Goal: Task Accomplishment & Management: Use online tool/utility

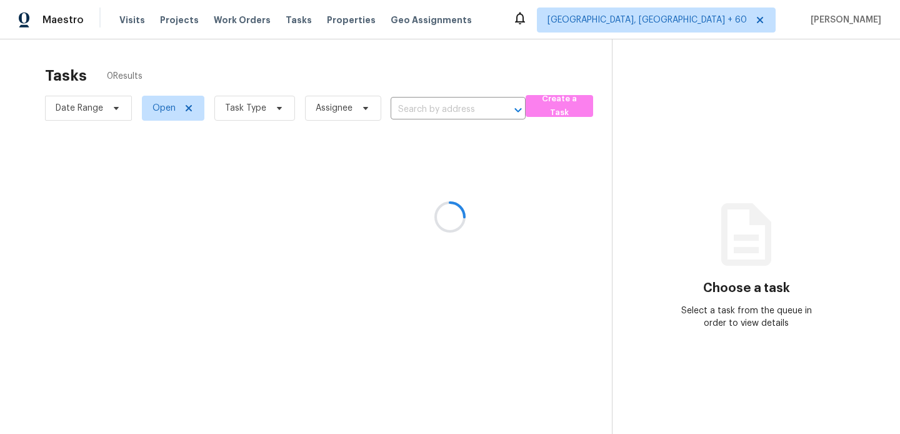
click at [248, 109] on div at bounding box center [450, 217] width 900 height 434
click at [361, 104] on div at bounding box center [450, 217] width 900 height 434
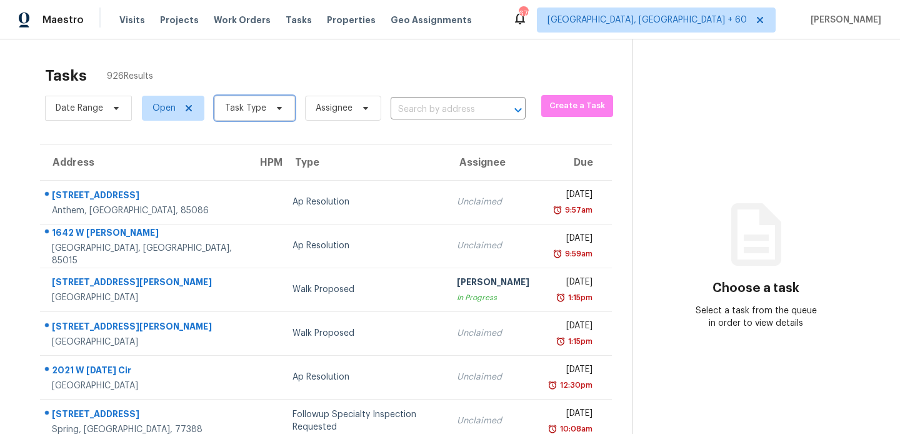
click at [281, 106] on icon at bounding box center [279, 108] width 10 height 10
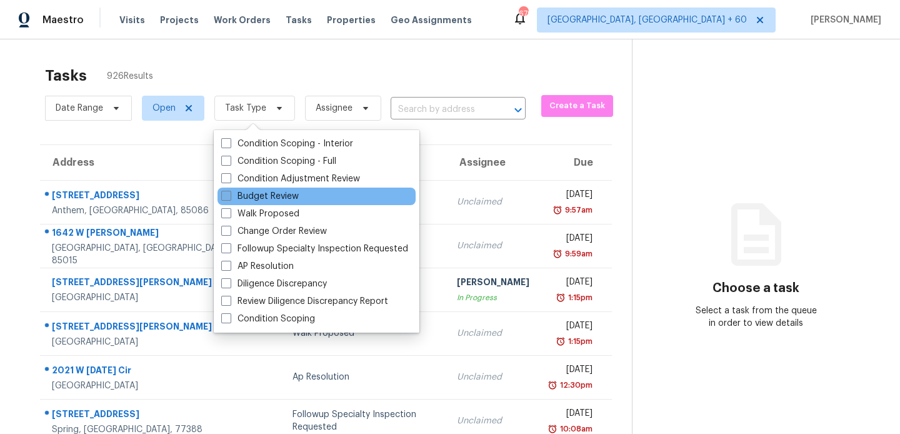
click at [254, 192] on label "Budget Review" at bounding box center [259, 196] width 77 height 12
click at [229, 192] on input "Budget Review" at bounding box center [225, 194] width 8 height 8
checkbox input "true"
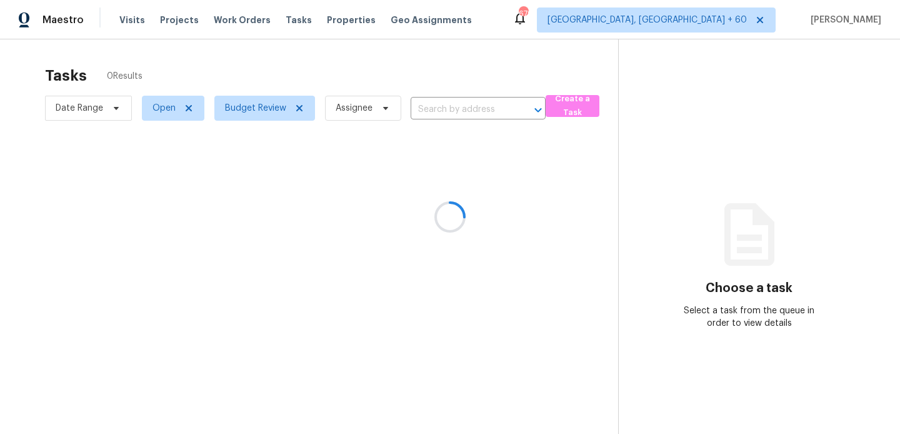
click at [551, 189] on div at bounding box center [450, 217] width 900 height 434
click at [460, 111] on div at bounding box center [450, 217] width 900 height 434
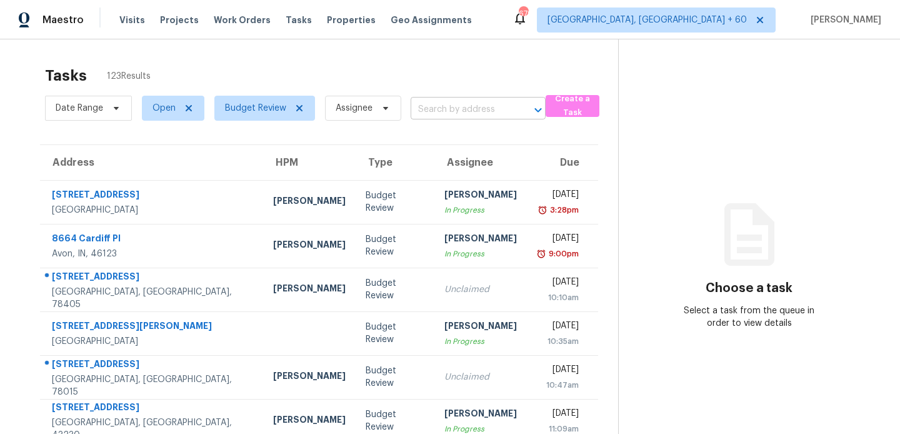
click at [447, 105] on input "text" at bounding box center [461, 109] width 100 height 19
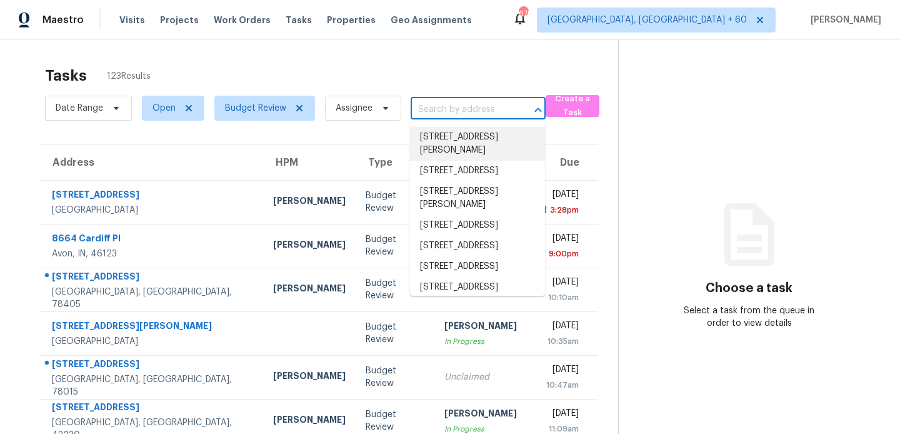
paste input "1301 [GEOGRAPHIC_DATA]"
type input "1301 [GEOGRAPHIC_DATA]"
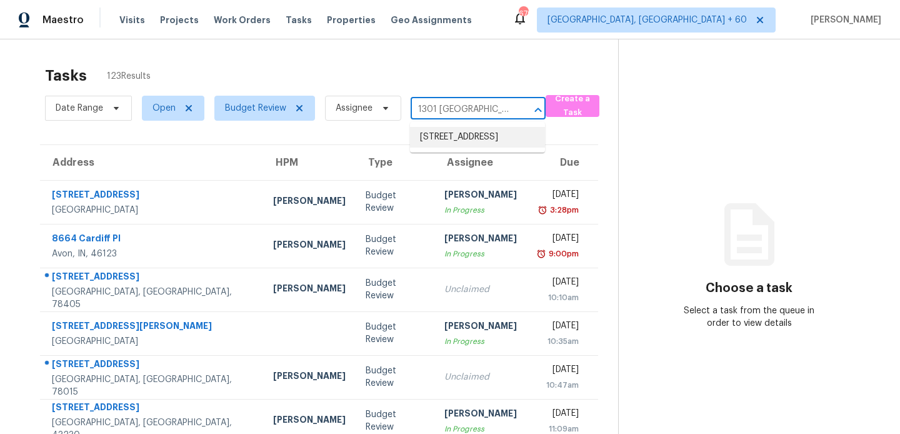
click at [462, 142] on li "[STREET_ADDRESS]" at bounding box center [477, 137] width 135 height 21
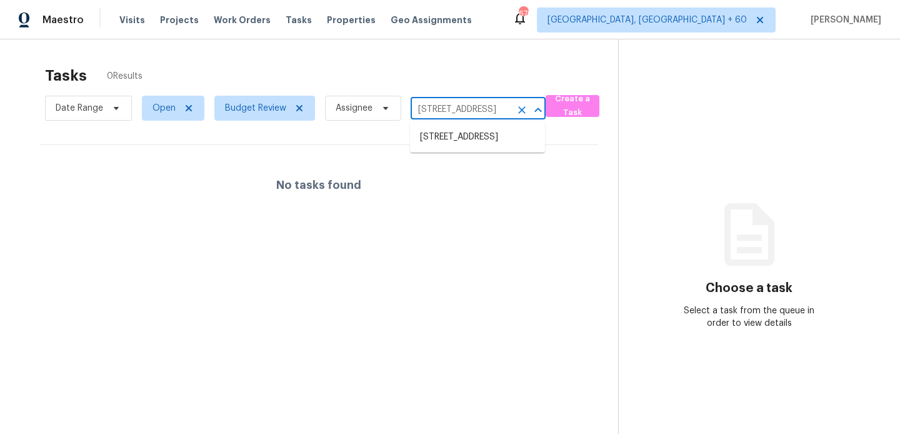
click at [432, 114] on input "[STREET_ADDRESS]" at bounding box center [461, 109] width 100 height 19
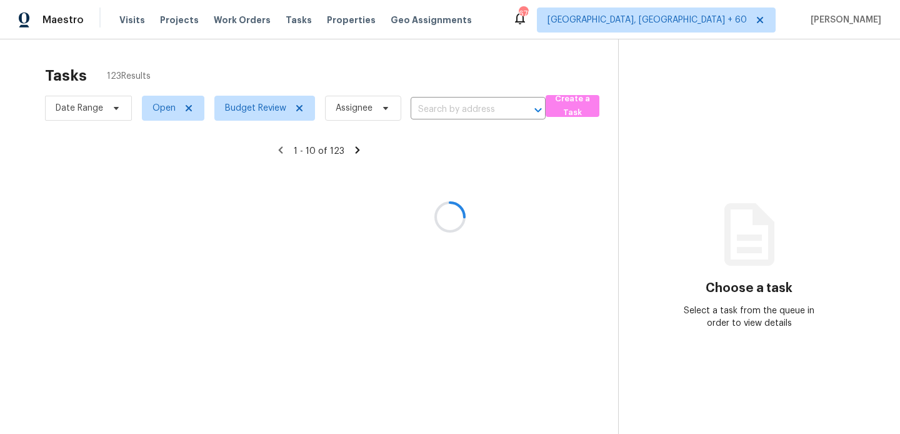
click at [451, 111] on div at bounding box center [450, 217] width 900 height 434
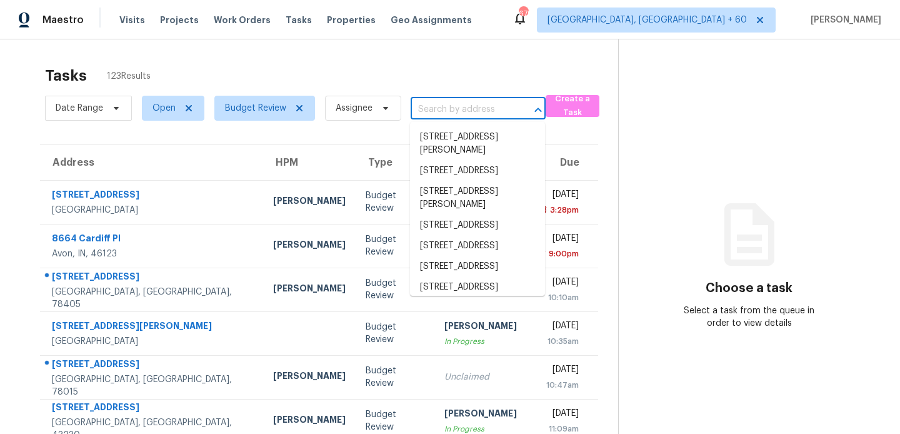
click at [439, 112] on input "text" at bounding box center [461, 109] width 100 height 19
paste input "7620 W [PERSON_NAME]"
type input "7620 W [PERSON_NAME]"
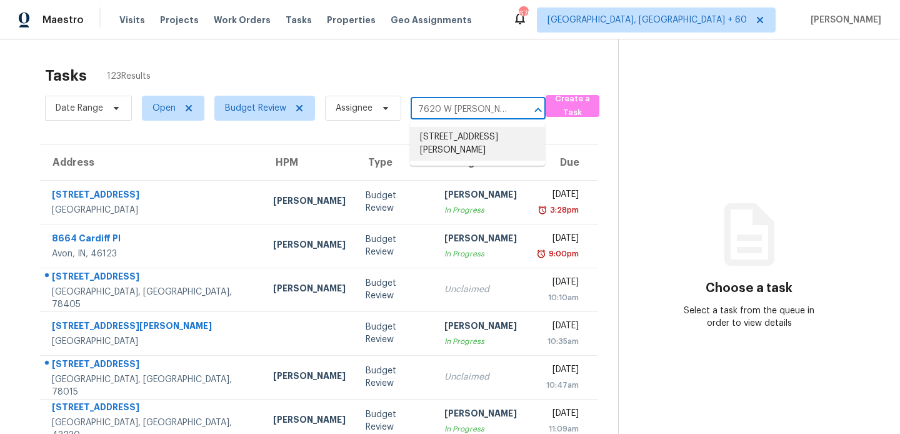
click at [466, 139] on li "[STREET_ADDRESS][PERSON_NAME]" at bounding box center [477, 144] width 135 height 34
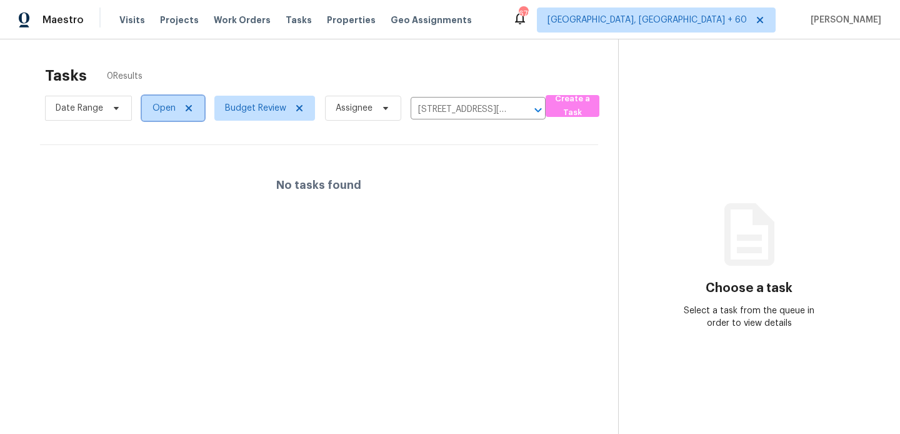
click at [186, 106] on icon at bounding box center [189, 108] width 6 height 6
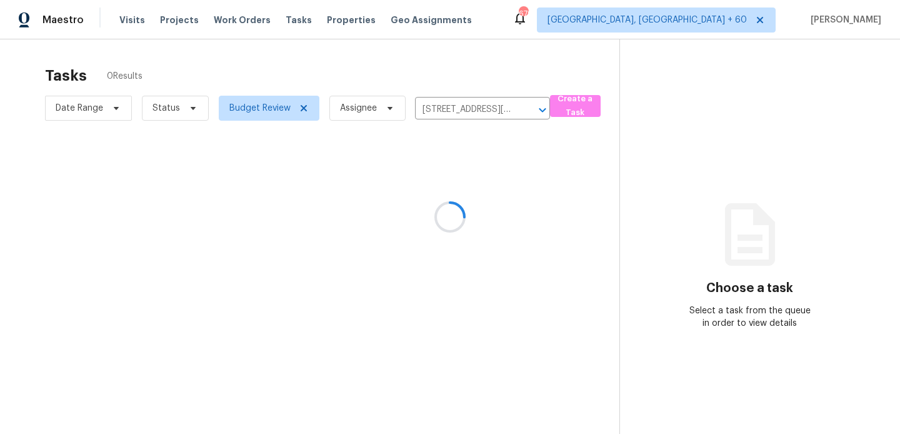
click at [176, 112] on div at bounding box center [450, 217] width 900 height 434
click at [186, 107] on div at bounding box center [450, 217] width 900 height 434
click at [188, 107] on icon at bounding box center [193, 108] width 10 height 10
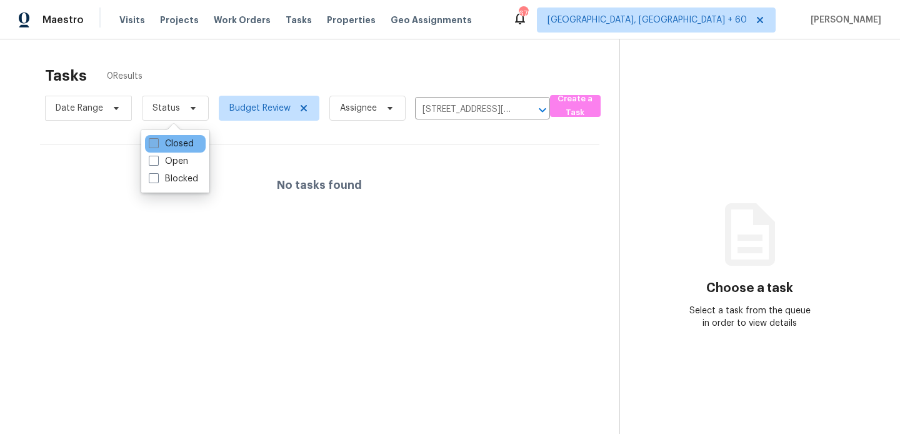
click at [171, 138] on label "Closed" at bounding box center [171, 143] width 45 height 12
click at [157, 138] on input "Closed" at bounding box center [153, 141] width 8 height 8
checkbox input "true"
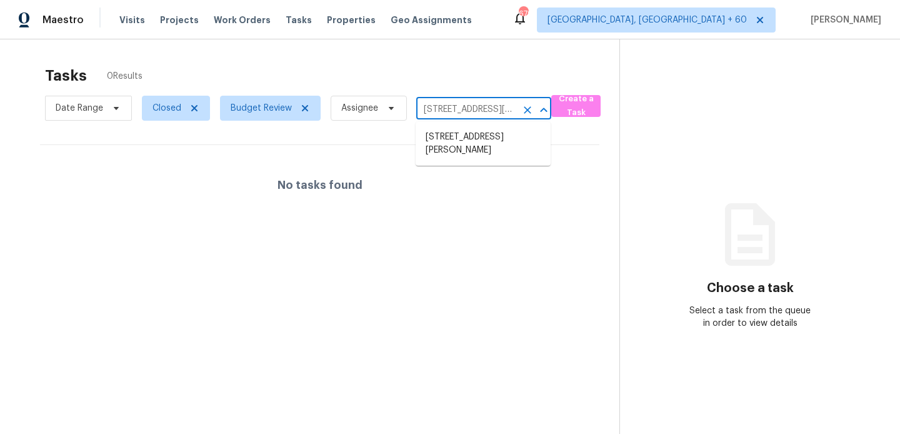
click at [486, 106] on input "7620 W Raymond St, Phoenix, AZ 85043" at bounding box center [466, 109] width 100 height 19
click at [474, 139] on li "7620 W Raymond St, Phoenix, AZ 85043" at bounding box center [483, 144] width 135 height 34
click at [446, 103] on input "7620 W Raymond St, Phoenix, AZ 85043" at bounding box center [466, 109] width 100 height 19
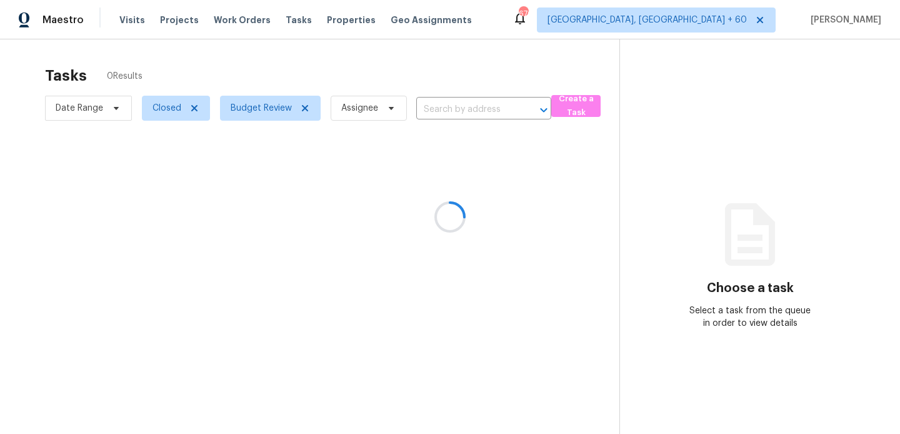
click at [447, 101] on div at bounding box center [450, 217] width 900 height 434
click at [447, 102] on div at bounding box center [450, 217] width 900 height 434
click at [442, 112] on div at bounding box center [450, 217] width 900 height 434
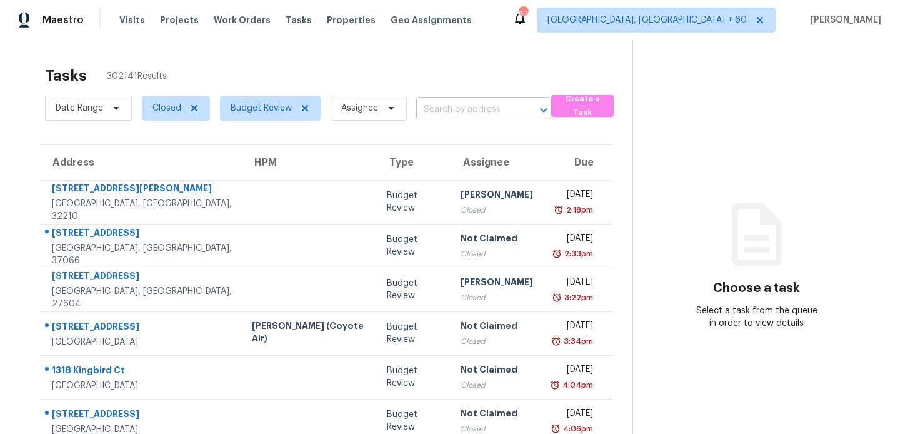
click at [476, 108] on input "text" at bounding box center [466, 109] width 100 height 19
type input "1301 raleigh"
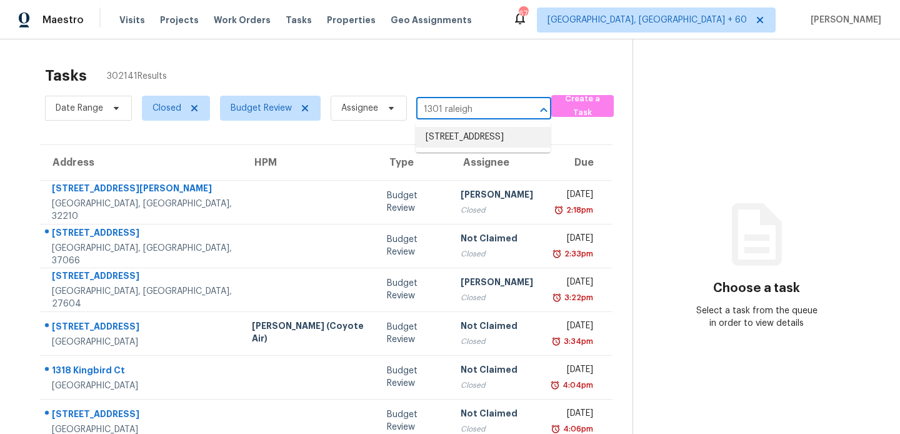
click at [465, 147] on li "1301 Raleigh Path Rd, Denton, TX 76208" at bounding box center [483, 137] width 135 height 21
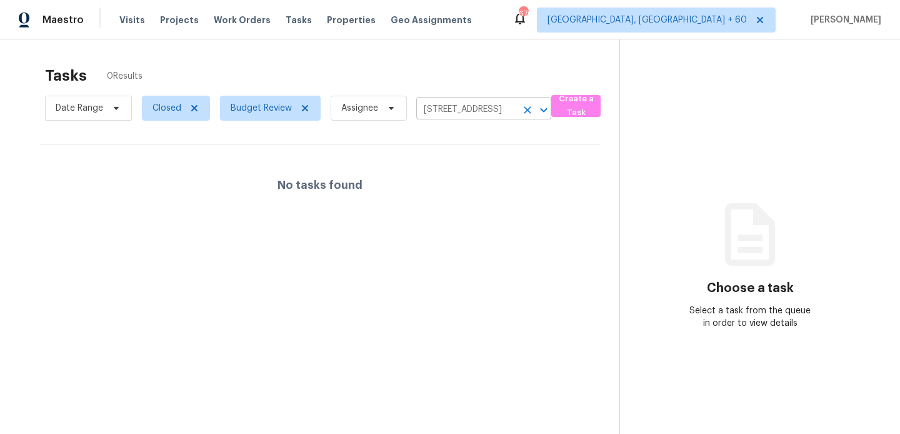
click at [497, 105] on input "1301 Raleigh Path Rd, Denton, TX 76208" at bounding box center [466, 109] width 100 height 19
